Goal: Find specific page/section: Find specific page/section

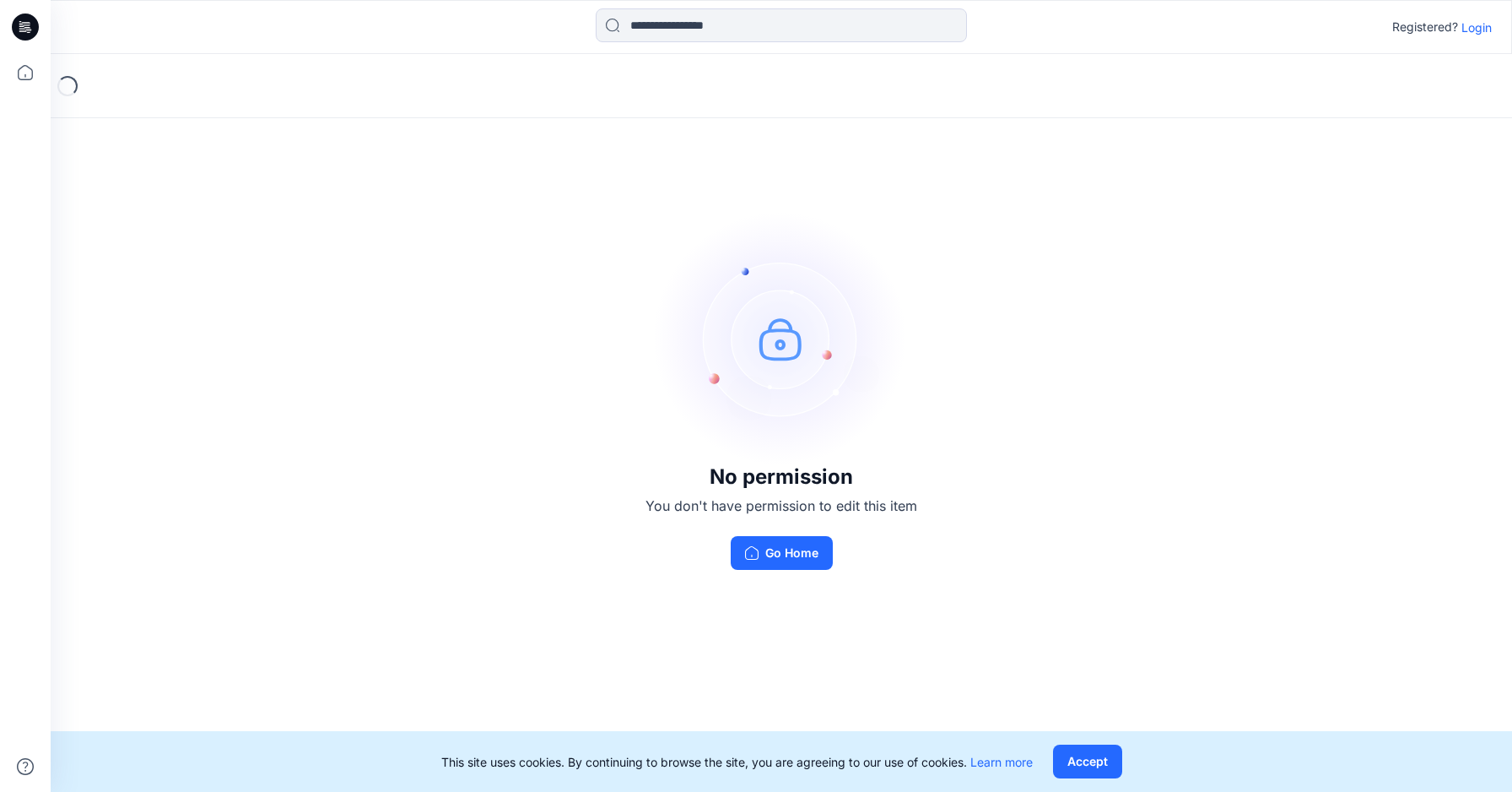
click at [1482, 31] on p "Login" at bounding box center [1476, 27] width 30 height 18
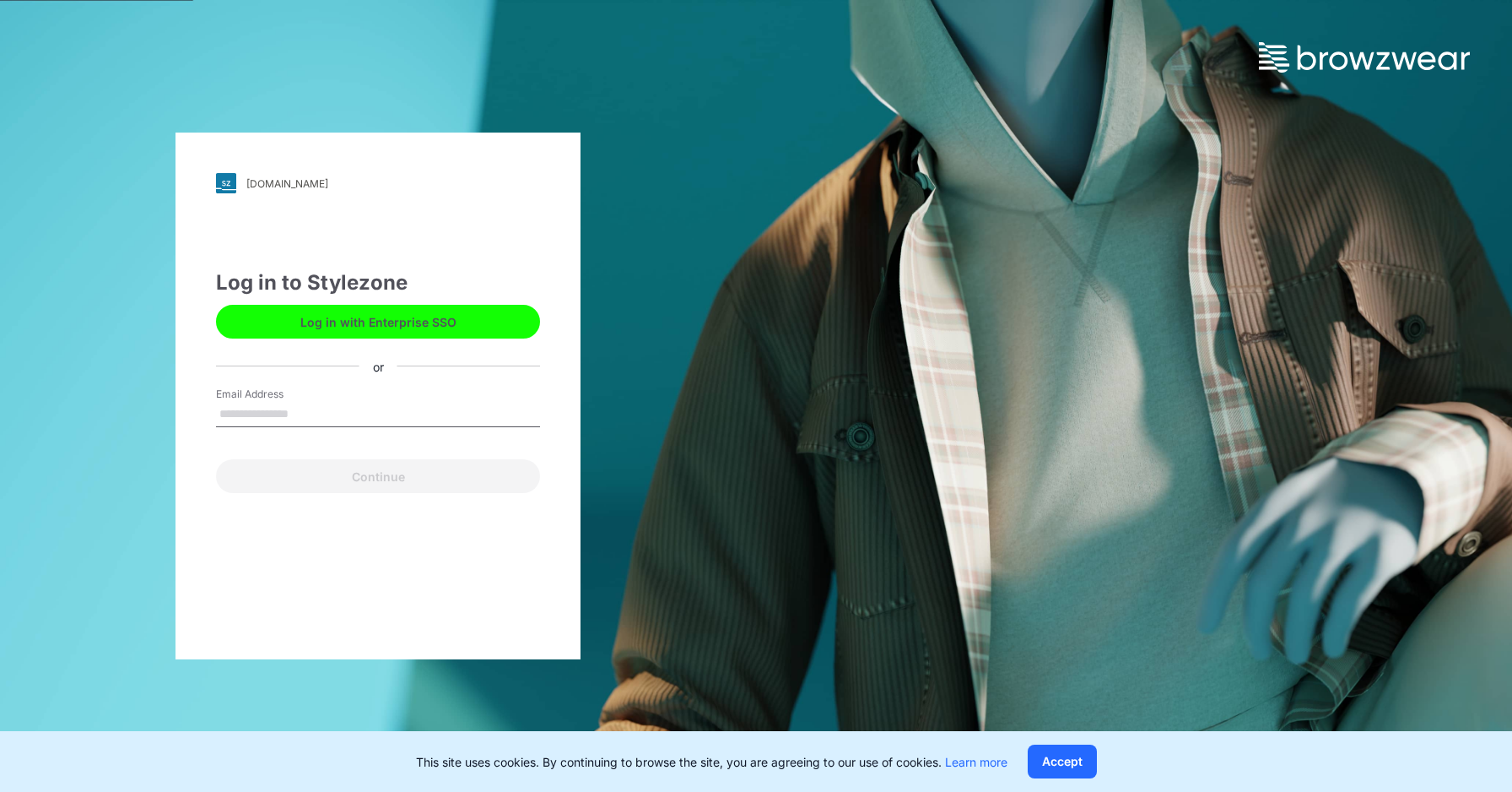
click at [376, 424] on input "Email Address" at bounding box center [378, 414] width 324 height 26
type input "**********"
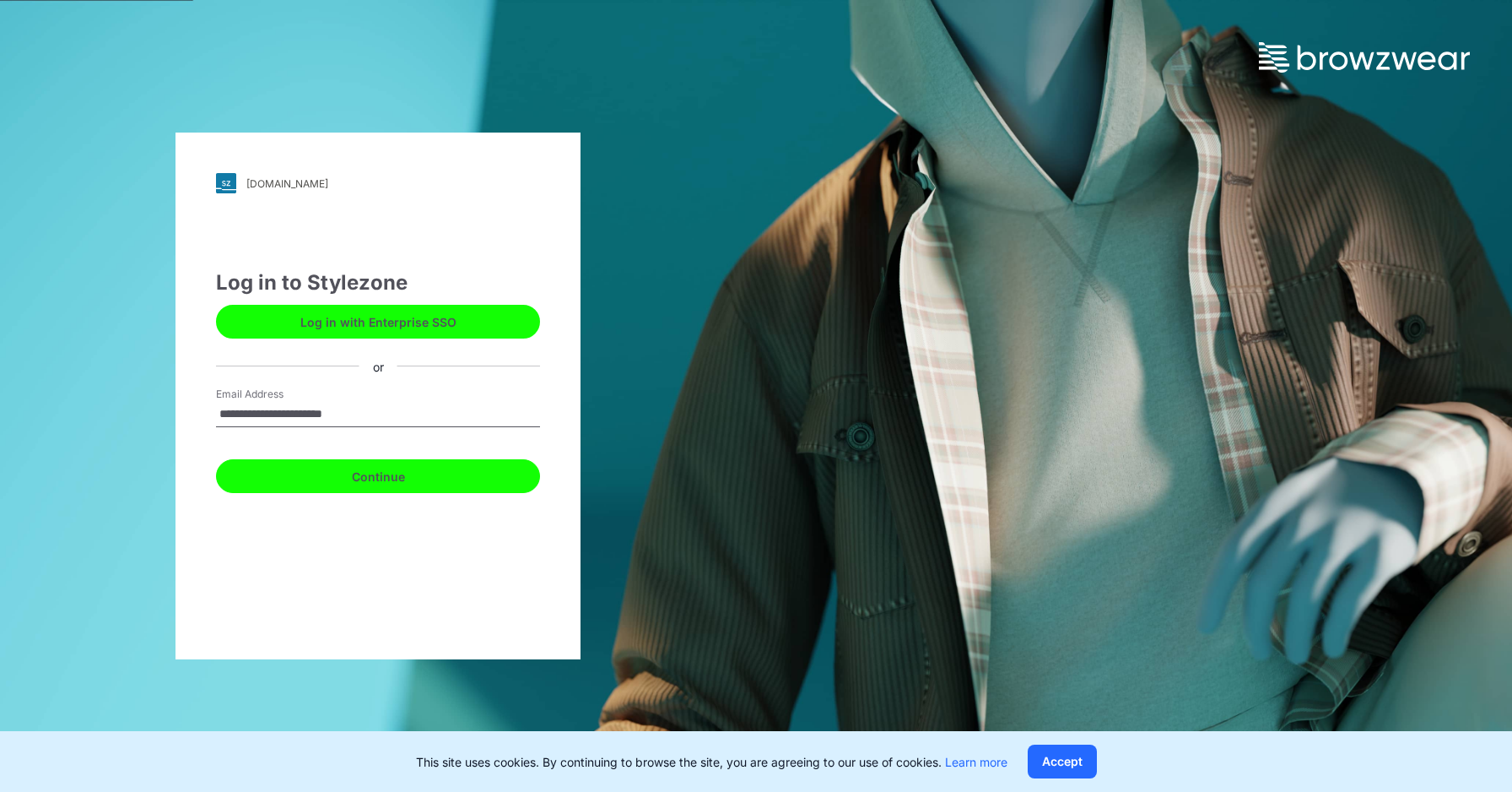
click at [365, 481] on button "Continue" at bounding box center [378, 475] width 324 height 33
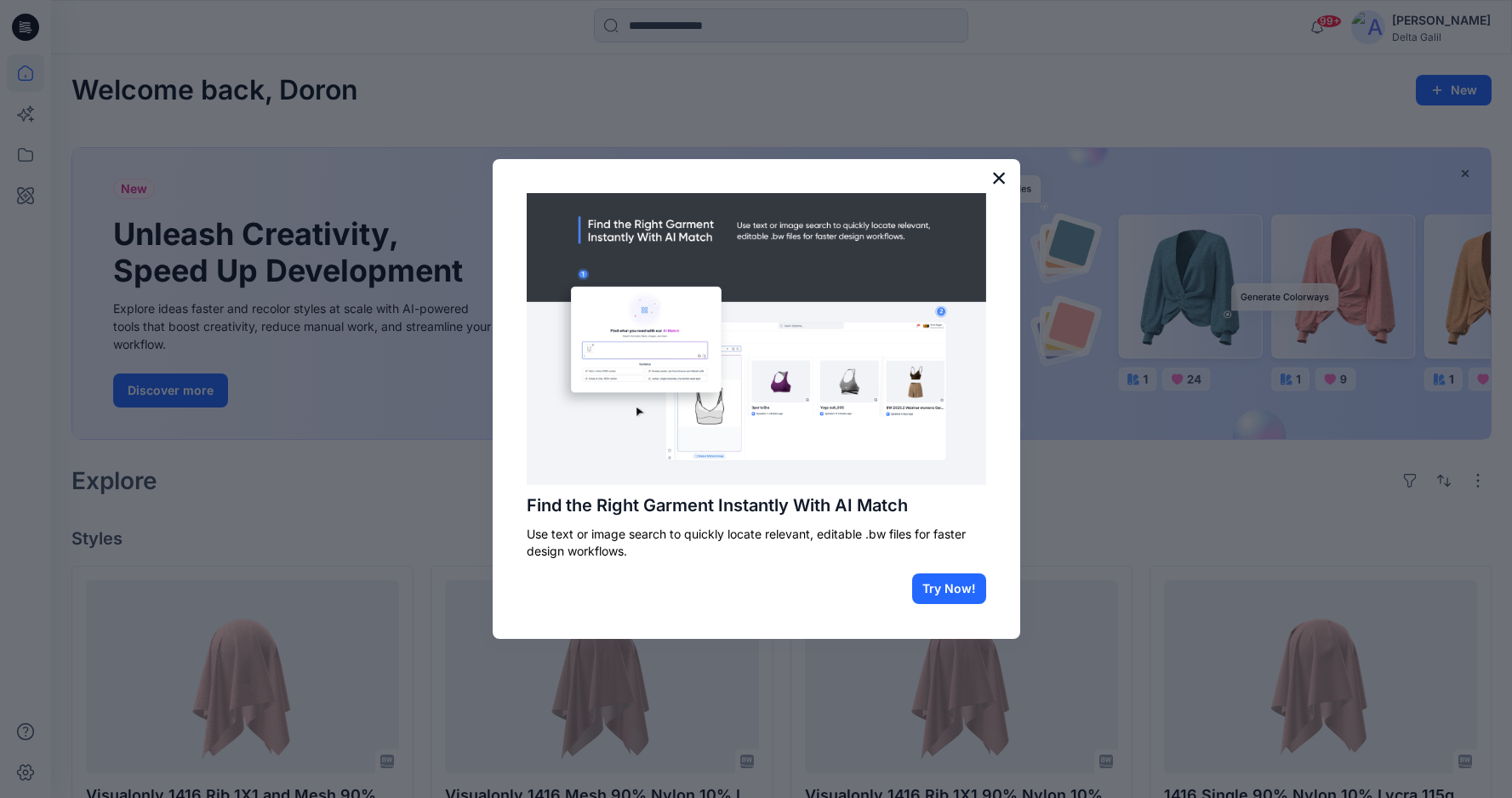
click at [997, 176] on button "×" at bounding box center [999, 177] width 16 height 27
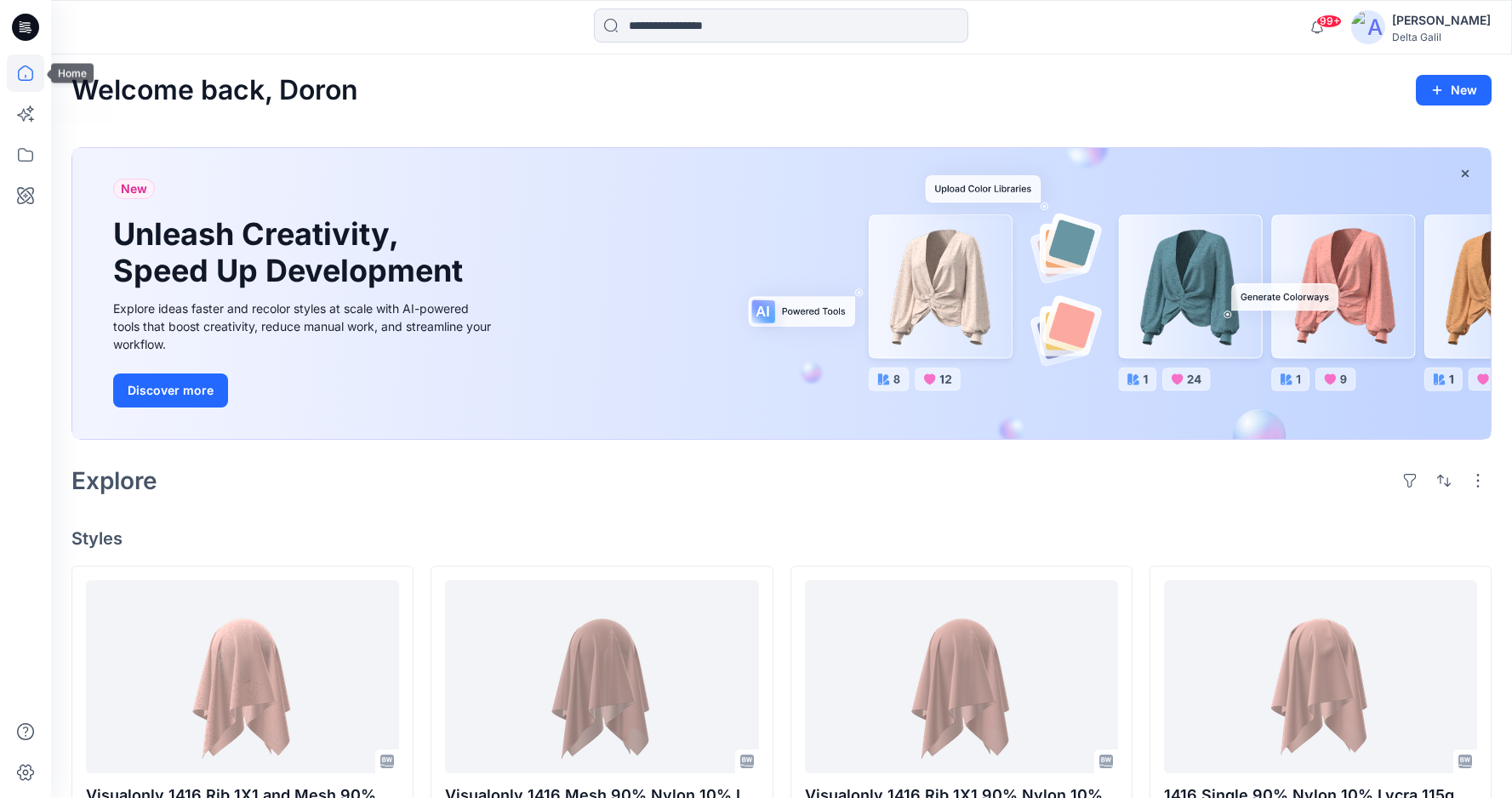
click at [19, 76] on icon at bounding box center [25, 73] width 37 height 37
click at [29, 37] on icon at bounding box center [25, 27] width 27 height 27
click at [30, 78] on icon at bounding box center [25, 73] width 37 height 37
click at [22, 78] on icon at bounding box center [25, 73] width 37 height 37
click at [29, 78] on icon at bounding box center [25, 73] width 37 height 37
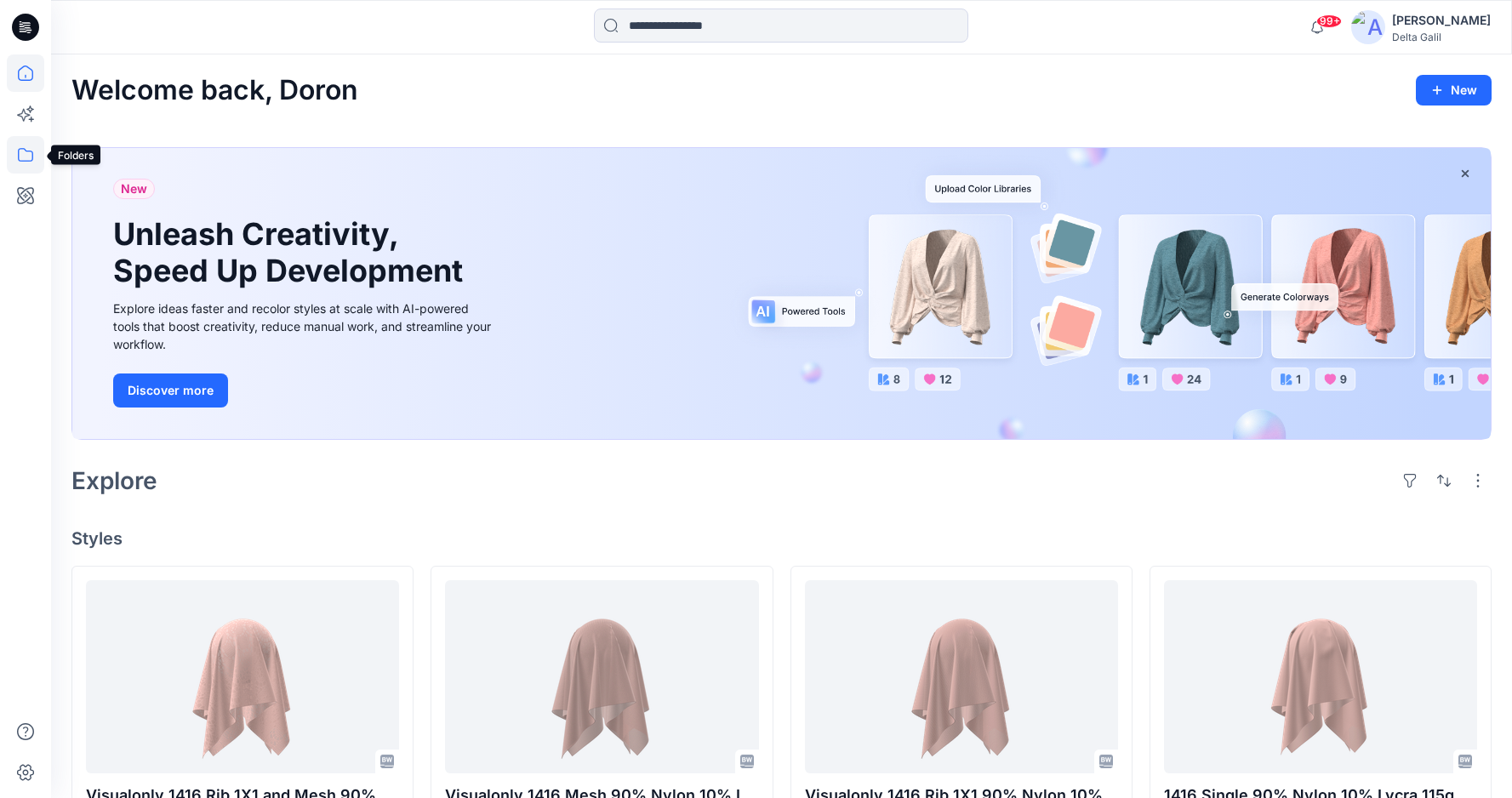
click at [33, 156] on icon at bounding box center [25, 154] width 37 height 37
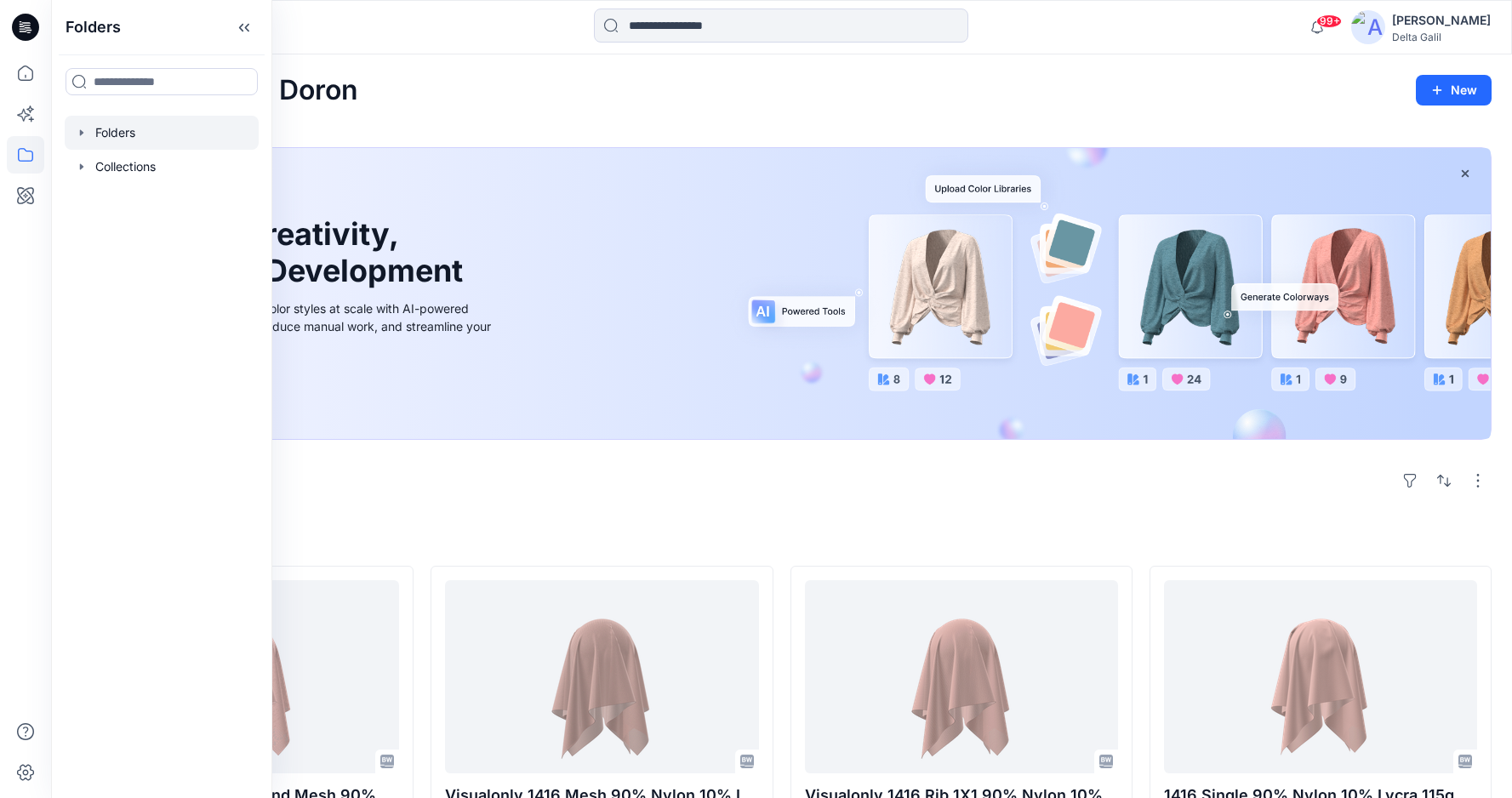
click at [144, 136] on div at bounding box center [162, 132] width 194 height 34
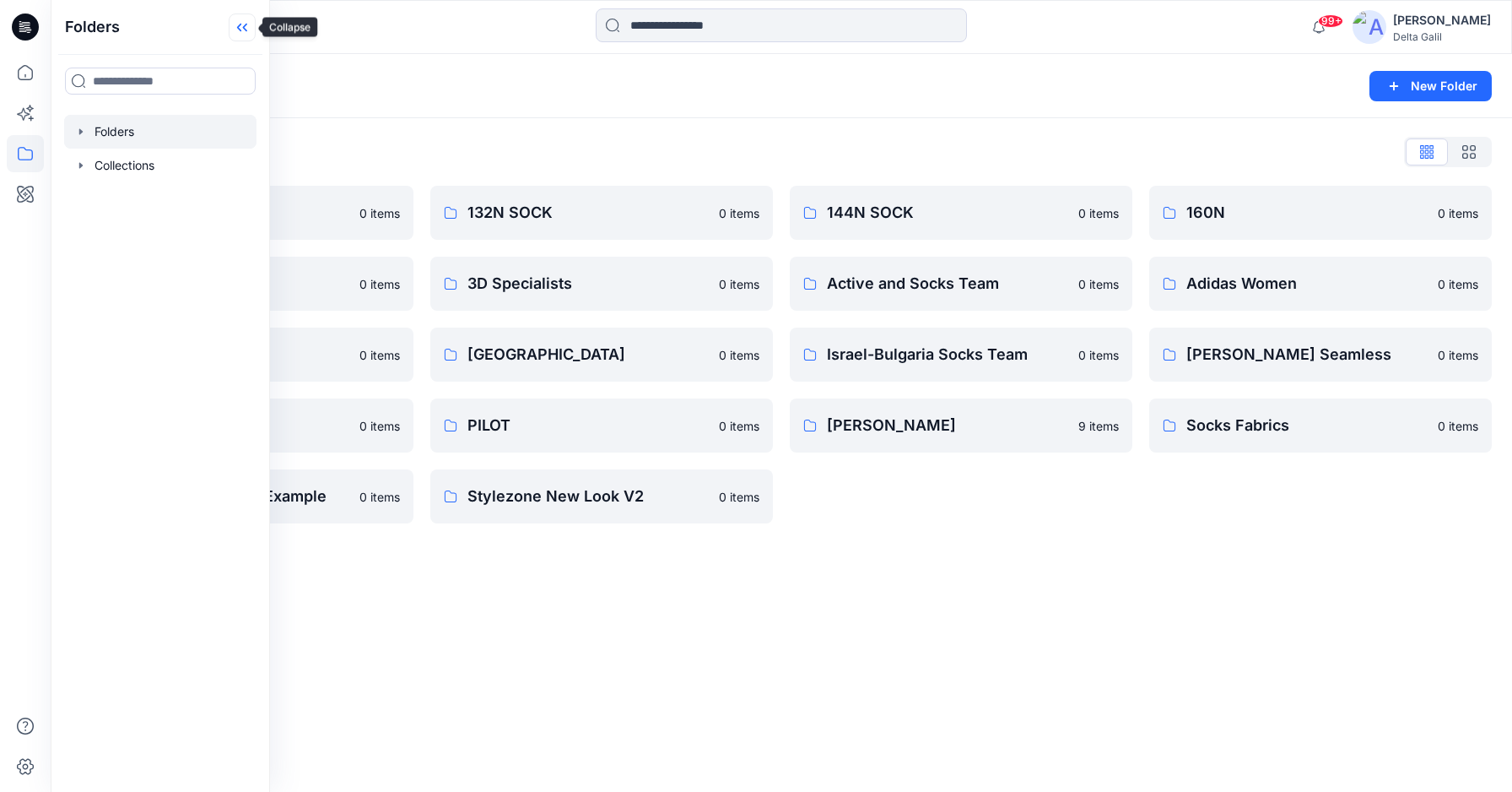
click at [244, 25] on icon at bounding box center [242, 27] width 27 height 27
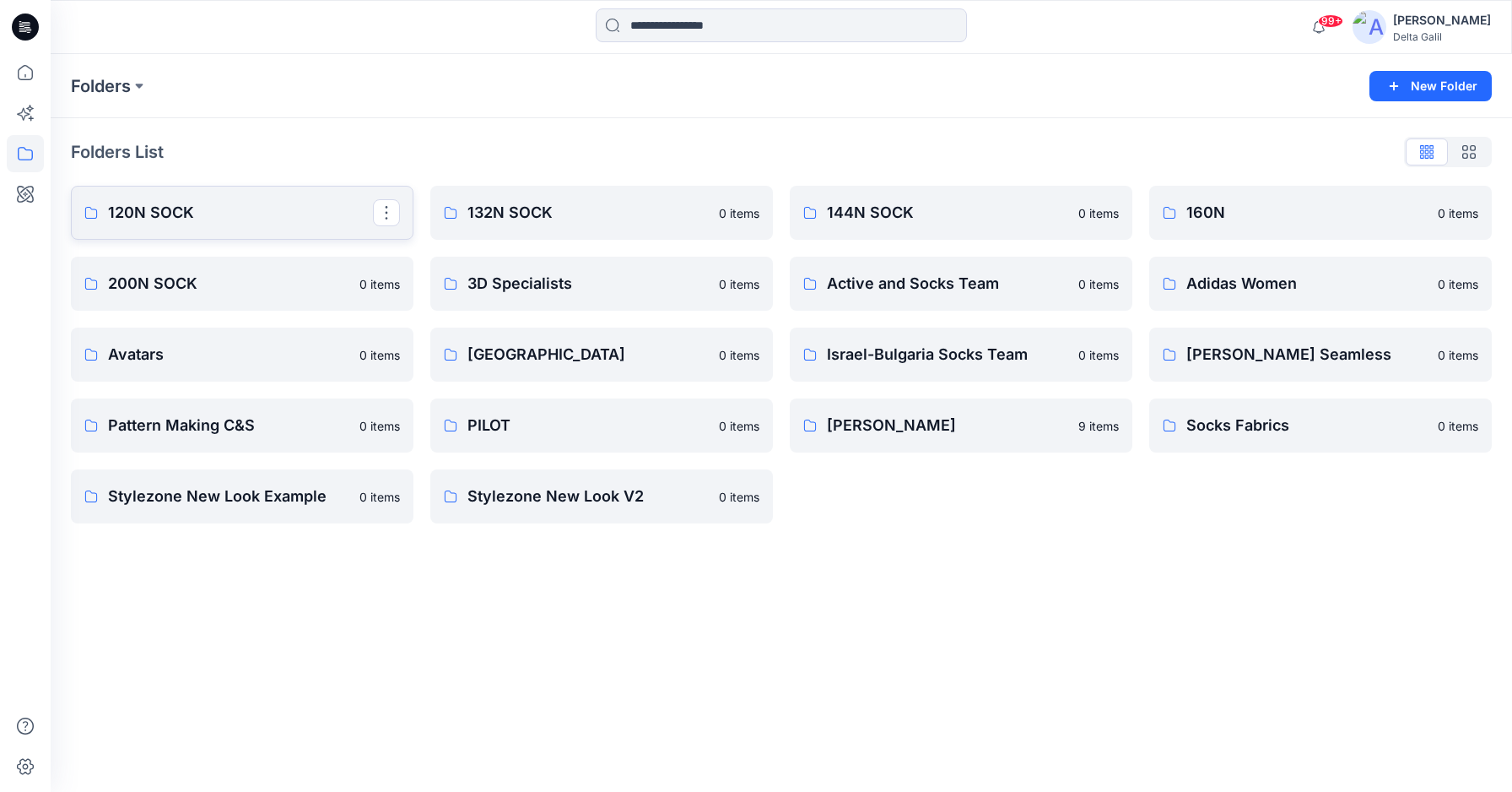
click at [246, 219] on p "120N SOCK" at bounding box center [240, 213] width 265 height 24
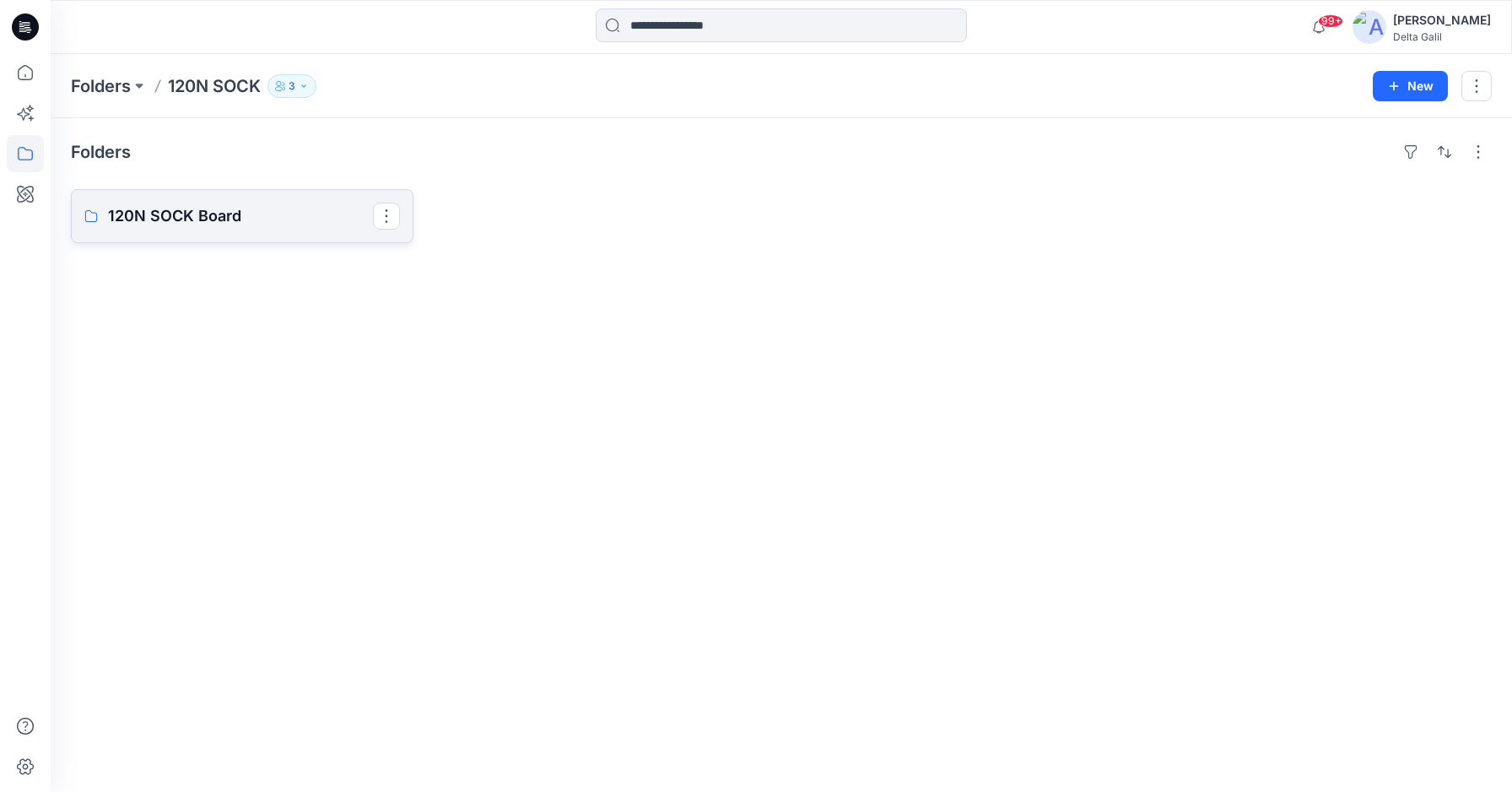
click at [295, 219] on p "120N SOCK Board" at bounding box center [240, 216] width 265 height 24
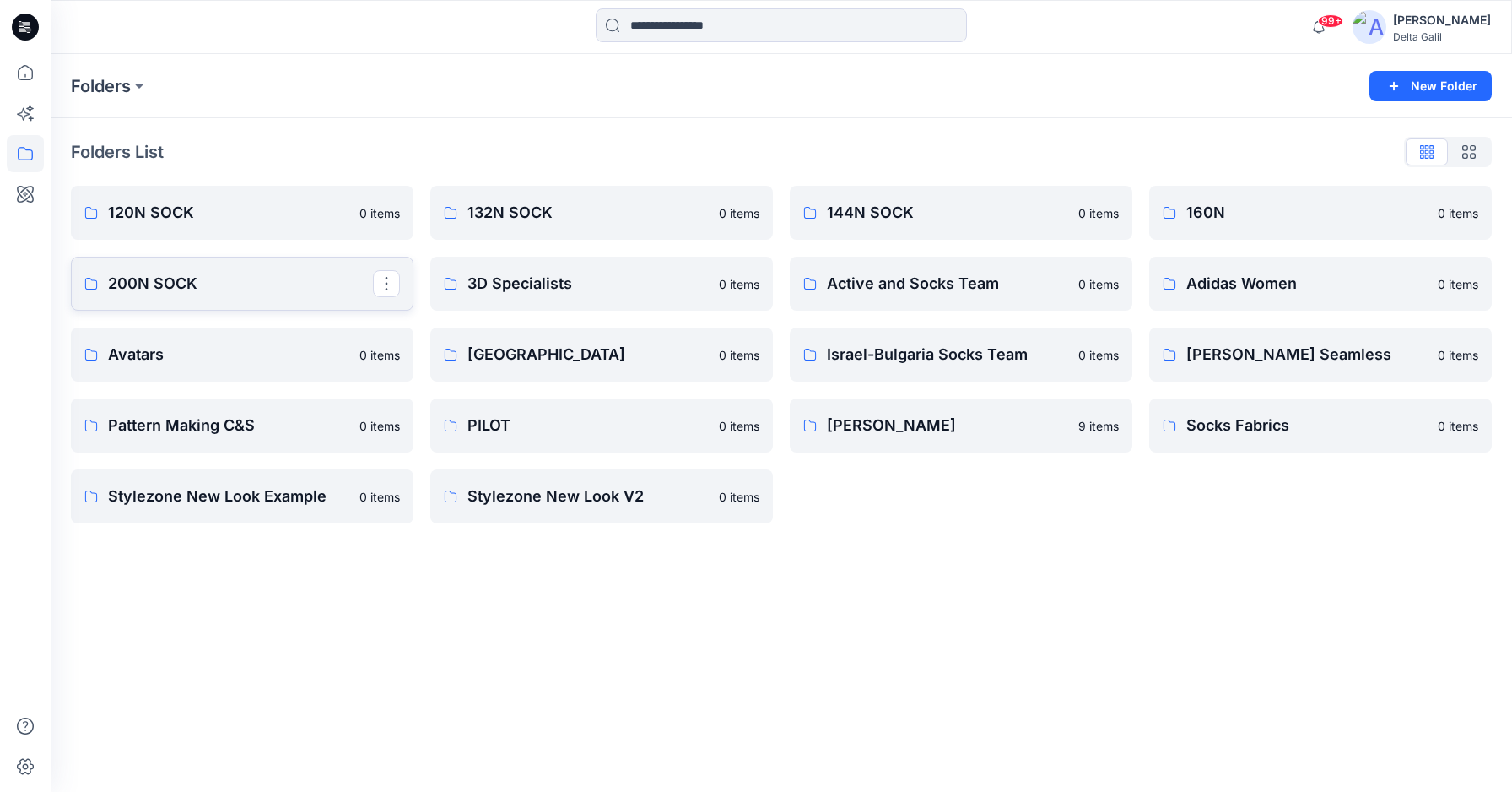
click at [275, 288] on p "200N SOCK" at bounding box center [240, 284] width 265 height 24
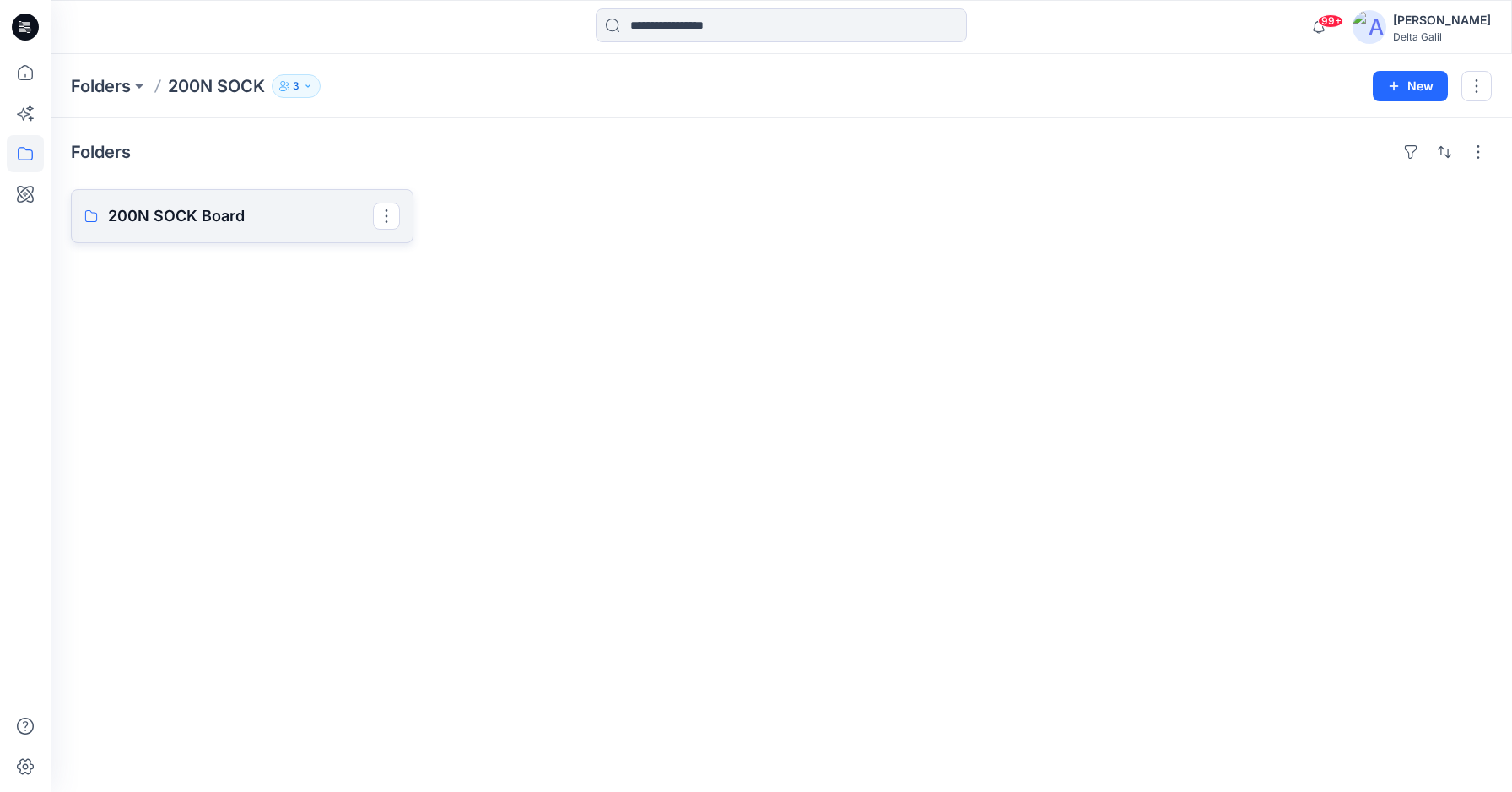
click at [239, 226] on p "200N SOCK Board" at bounding box center [240, 216] width 265 height 24
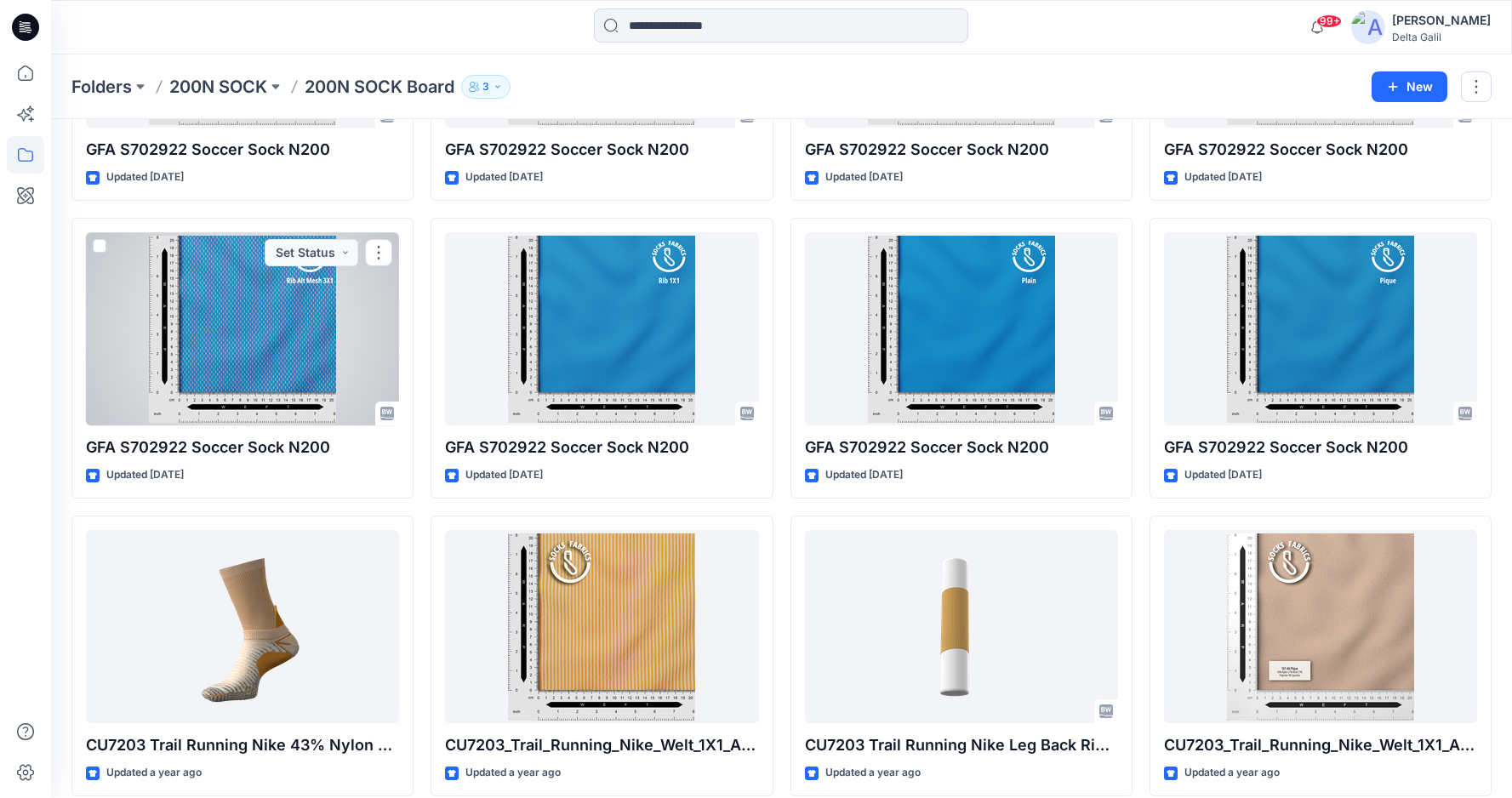
scroll to position [347, 0]
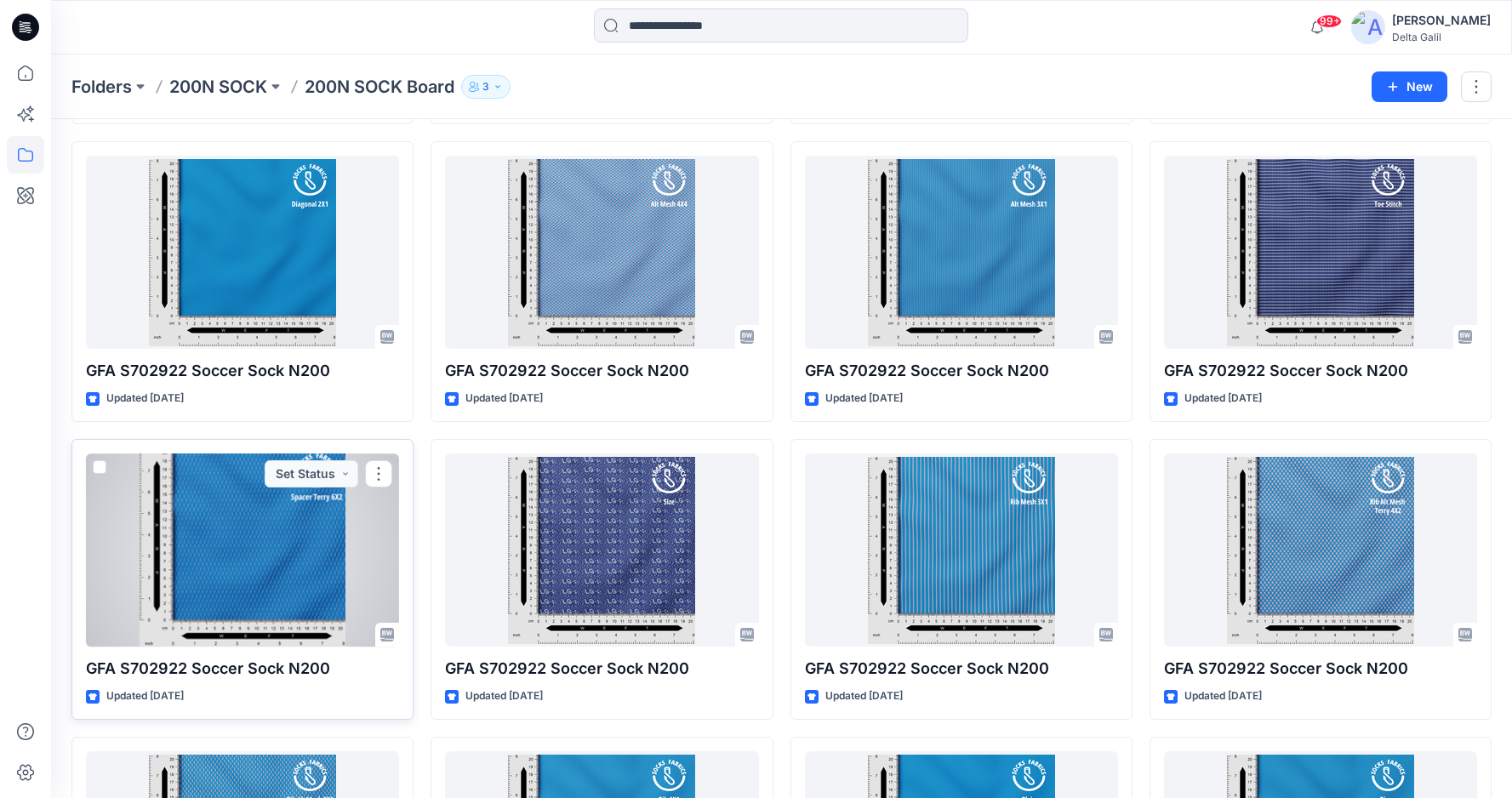
click at [260, 555] on div at bounding box center [242, 549] width 313 height 193
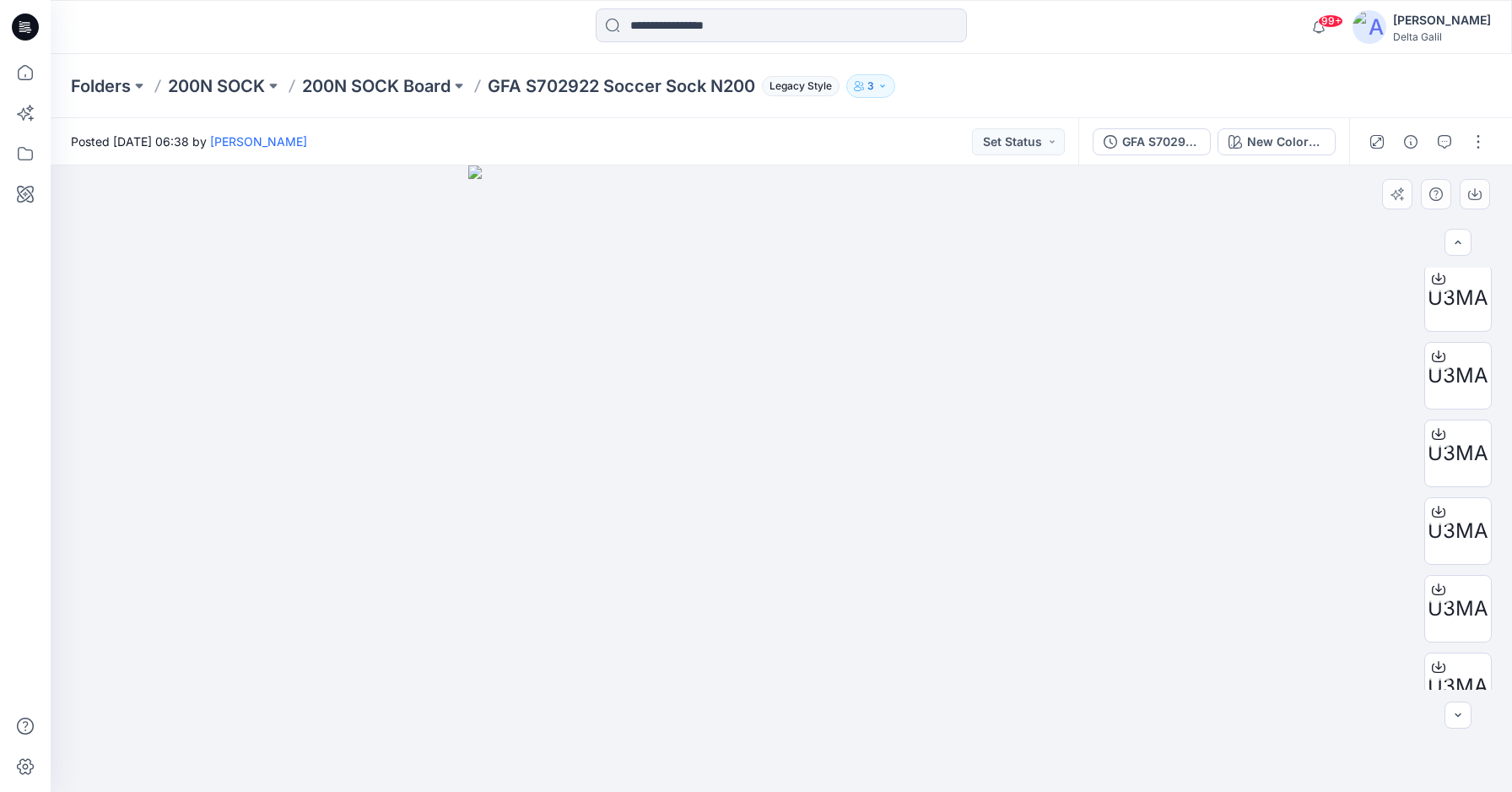
scroll to position [551, 0]
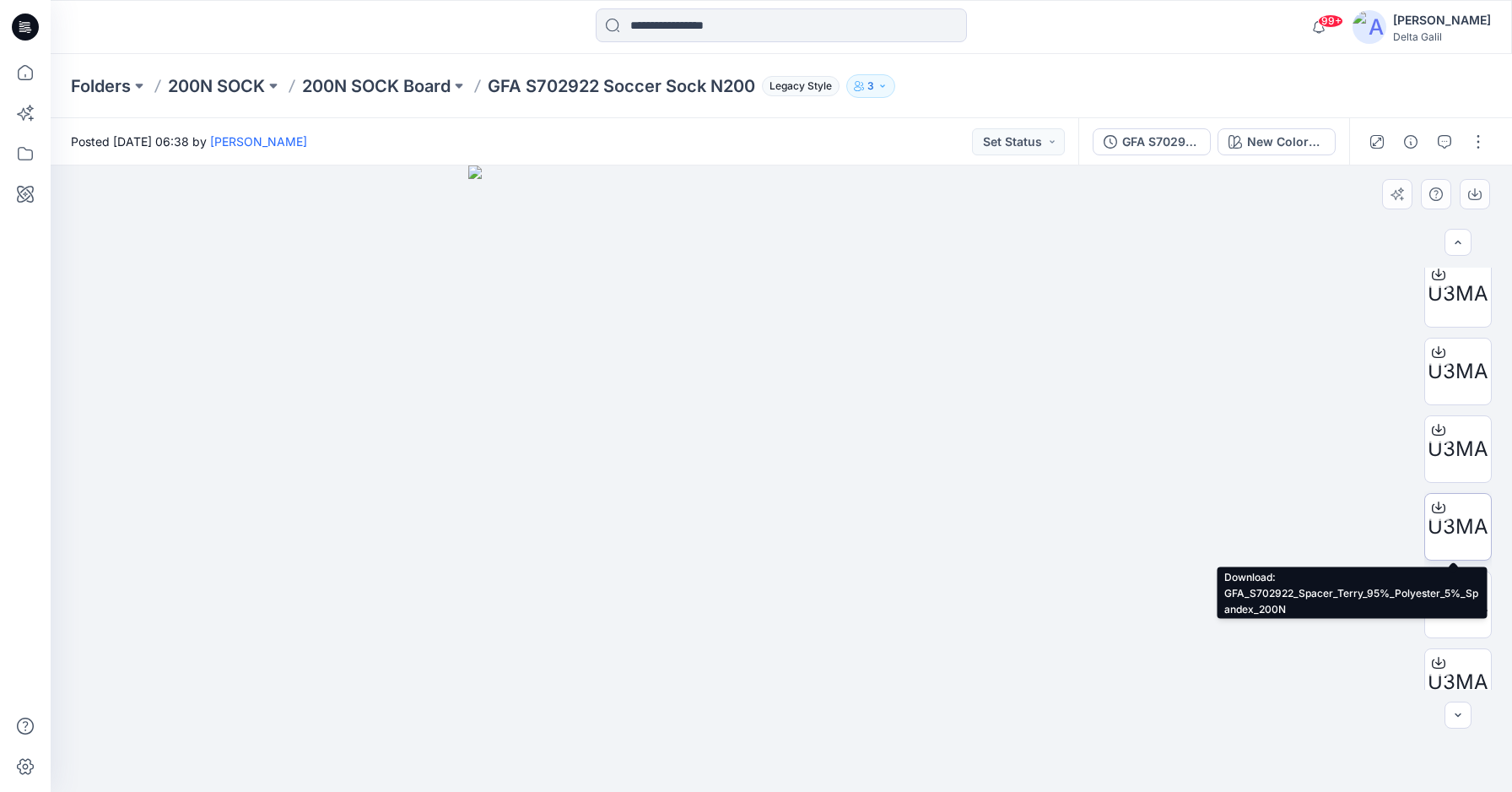
click at [1447, 525] on span "U3MA" at bounding box center [1457, 526] width 61 height 30
